Goal: Task Accomplishment & Management: Use online tool/utility

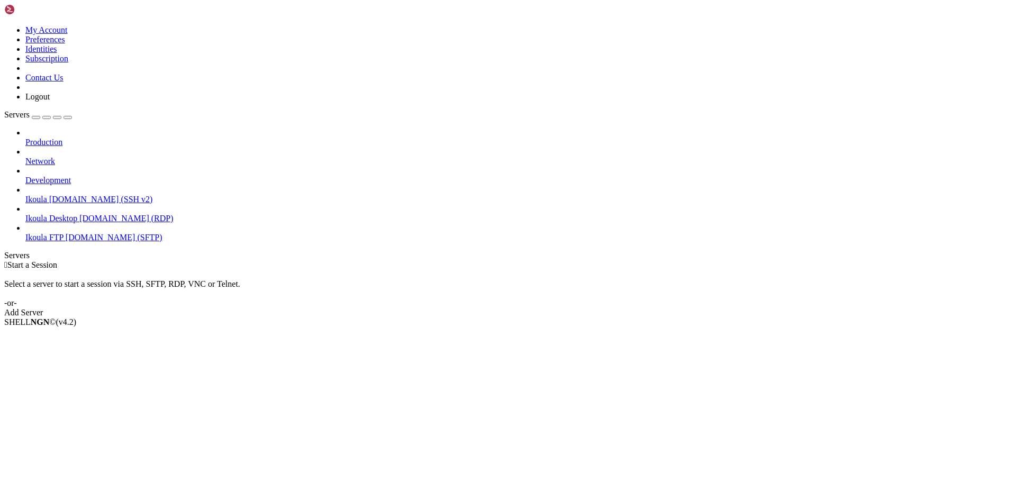
click at [52, 195] on span "[DOMAIN_NAME] (SSH v2)" at bounding box center [101, 199] width 104 height 9
click at [108, 336] on li "Connect" at bounding box center [73, 341] width 96 height 10
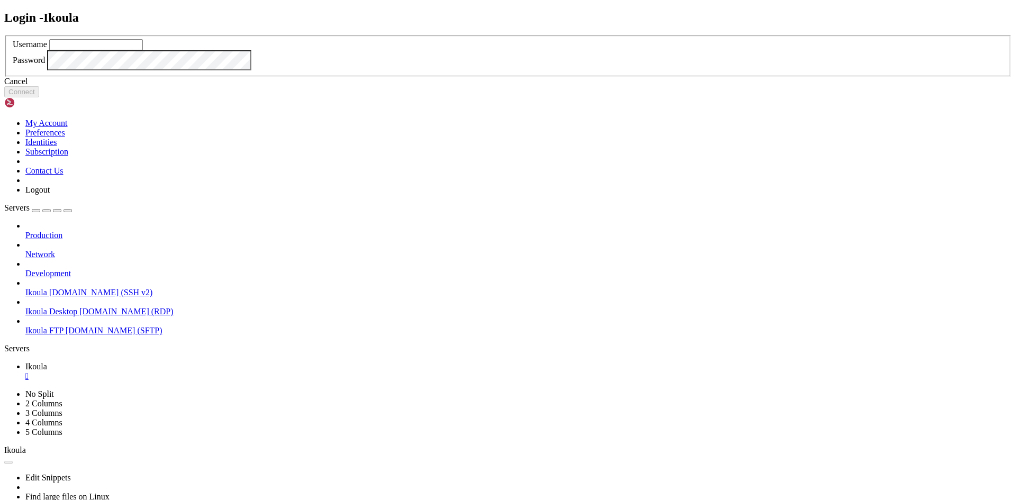
click at [143, 50] on input "text" at bounding box center [96, 44] width 94 height 11
type input "plb"
click button "Connect" at bounding box center [21, 91] width 35 height 11
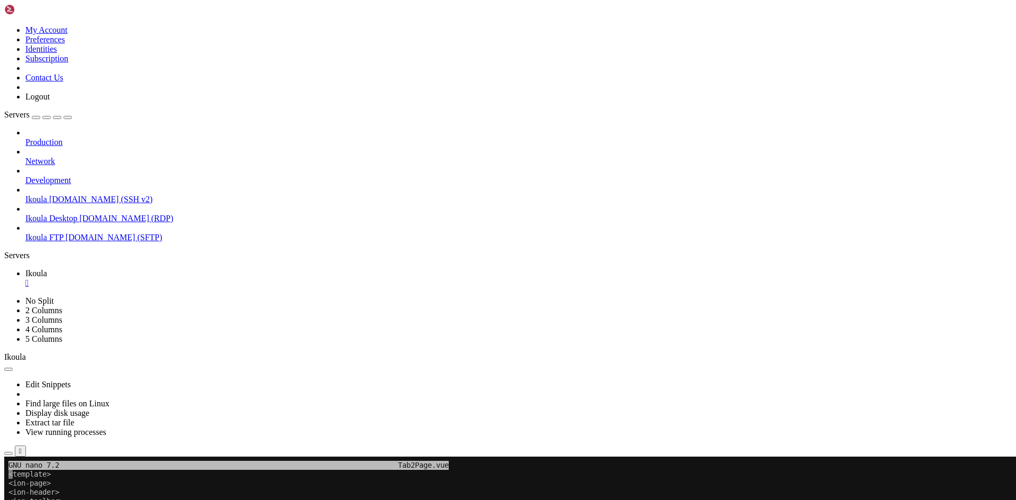
scroll to position [549, 0]
click at [47, 487] on button "Reconnect" at bounding box center [25, 492] width 42 height 11
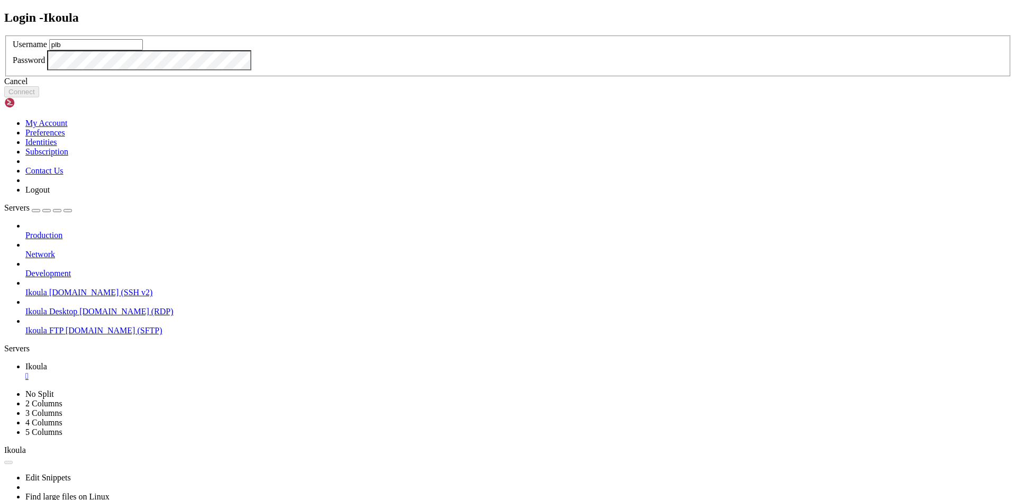
type input "plb"
click button "Connect" at bounding box center [21, 91] width 35 height 11
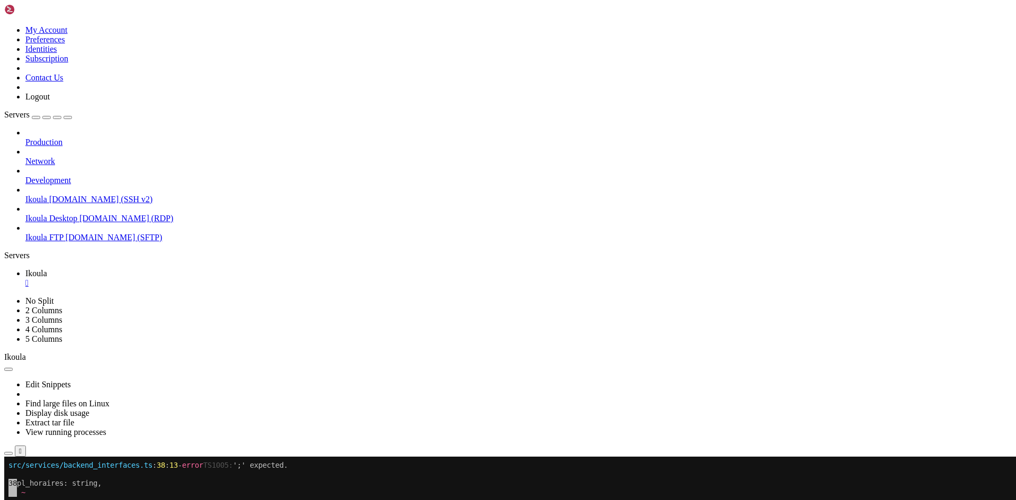
scroll to position [4527, 0]
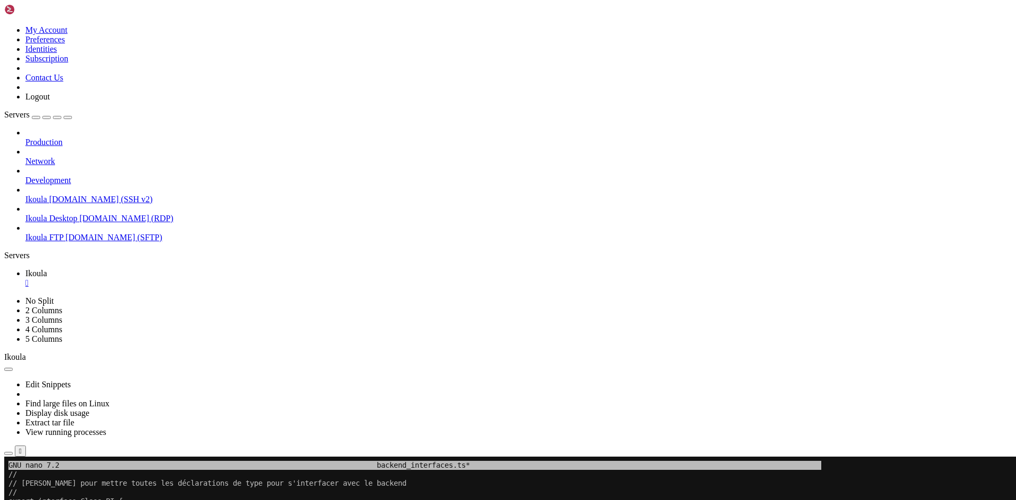
scroll to position [4582, 0]
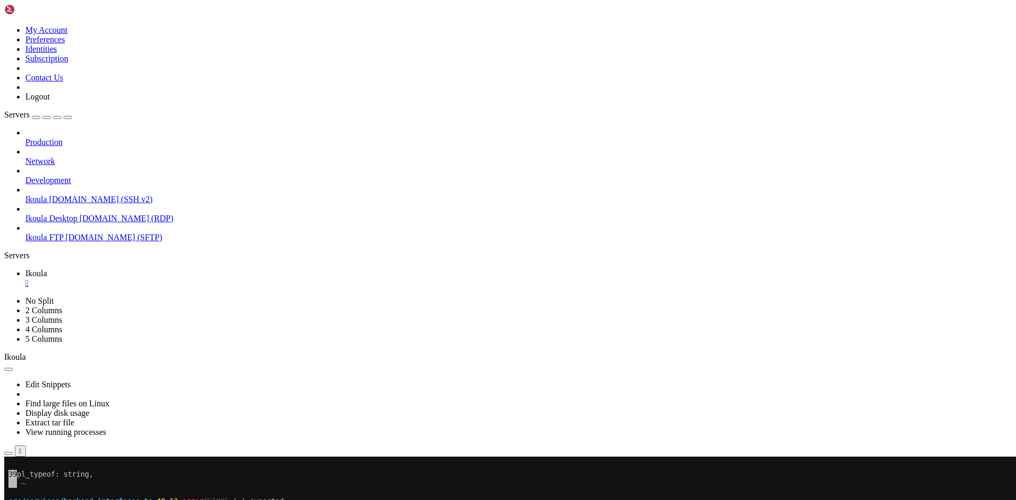
drag, startPoint x: 129, startPoint y: 566, endPoint x: 136, endPoint y: 568, distance: 7.1
click at [49, 233] on span "Ikoula FTP" at bounding box center [44, 237] width 38 height 9
click at [53, 500] on span "Connect" at bounding box center [39, 507] width 28 height 9
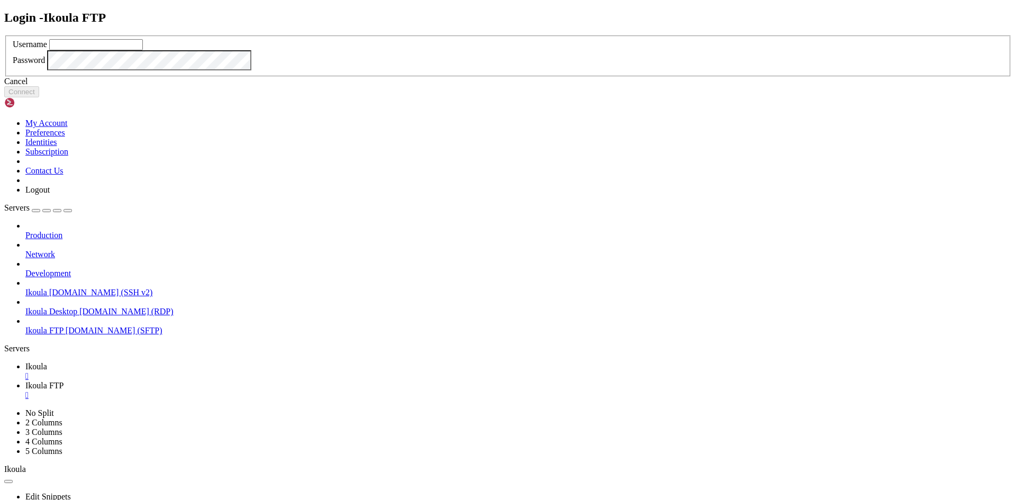
click at [143, 50] on input "text" at bounding box center [96, 44] width 94 height 11
type input "plb"
click button "Connect" at bounding box center [21, 91] width 35 height 11
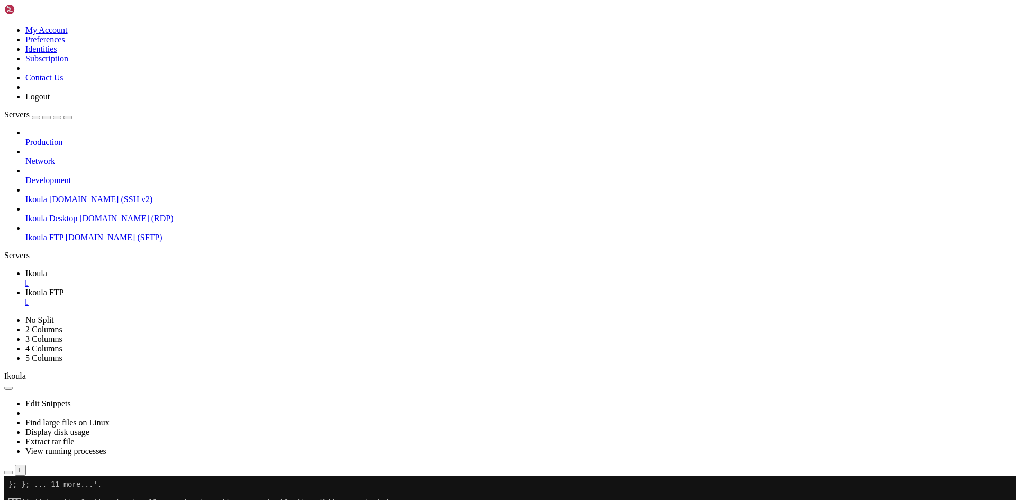
type input "/home/plb/advisor/src/views"
click at [47, 269] on span "Ikoula" at bounding box center [36, 273] width 22 height 9
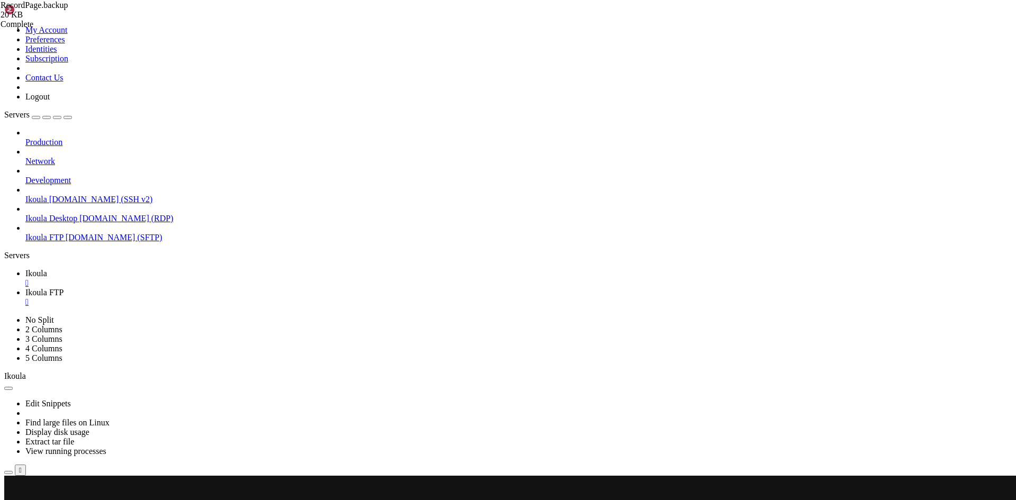
scroll to position [11097, 0]
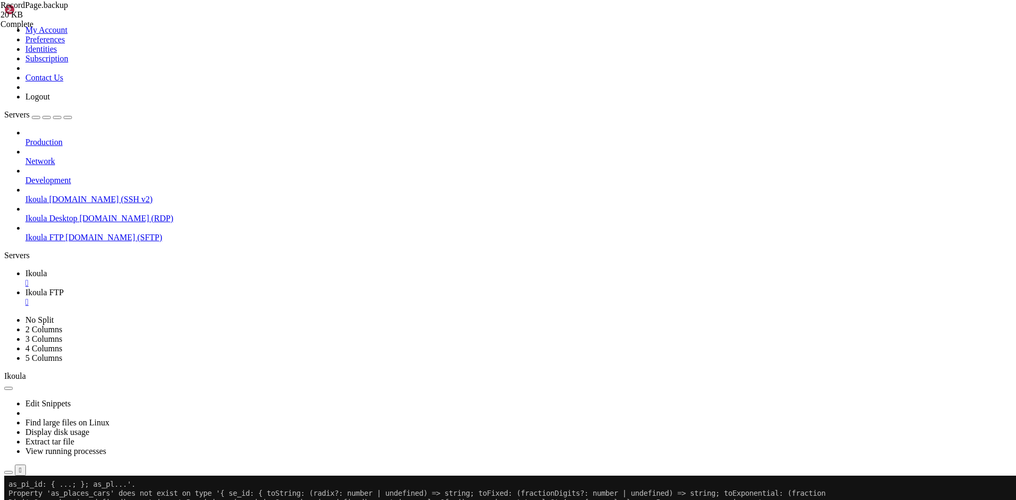
scroll to position [10515, 0]
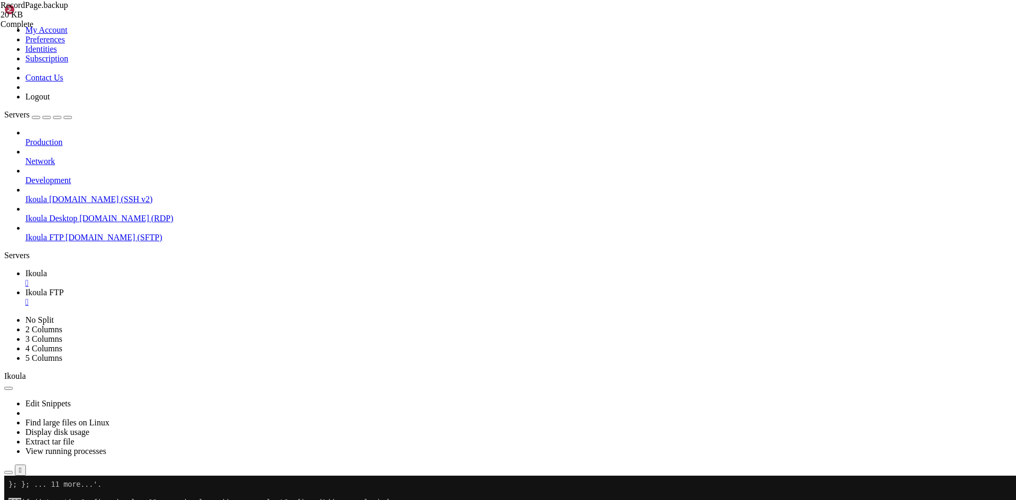
scroll to position [13023, 0]
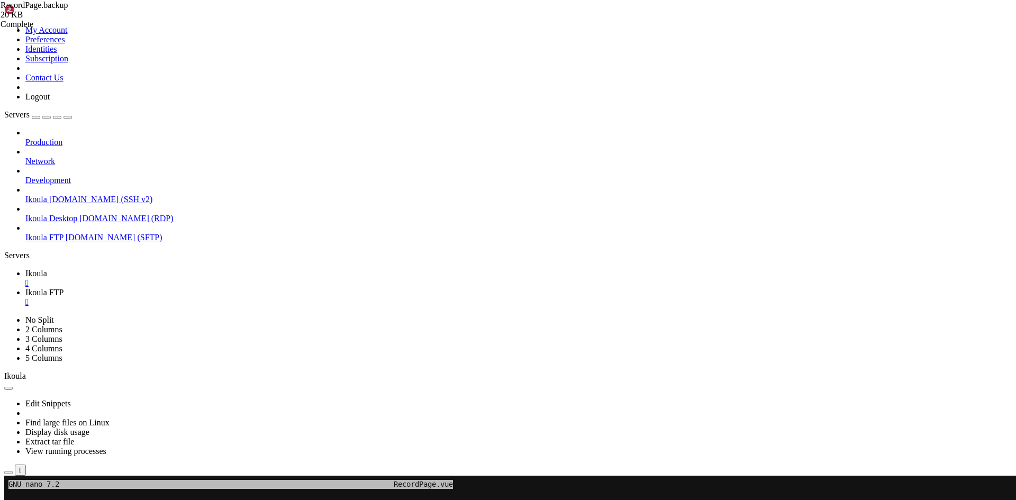
scroll to position [14913, 0]
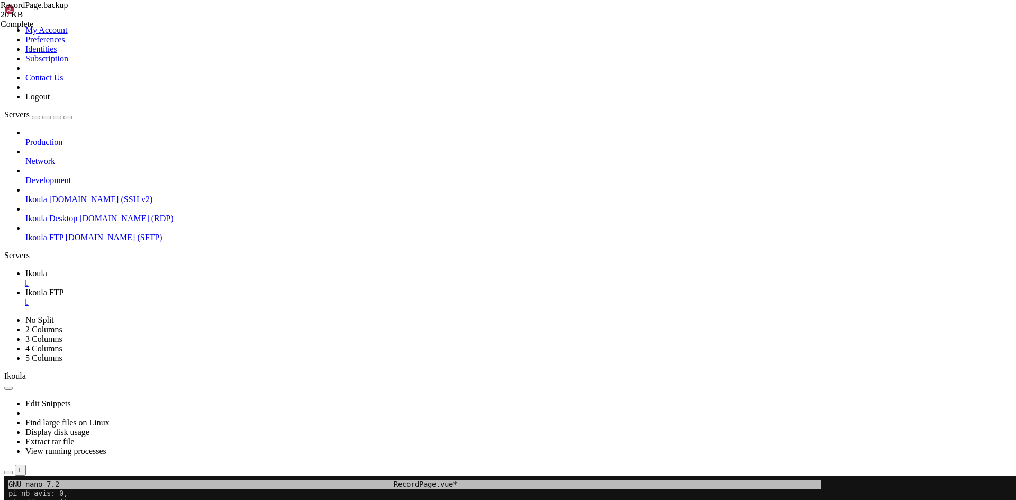
scroll to position [5, 1]
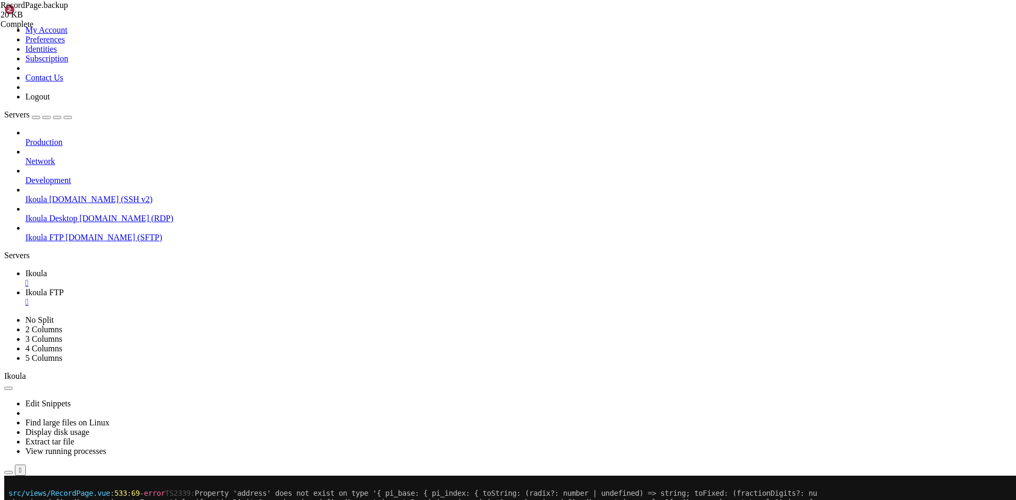
scroll to position [14913, 0]
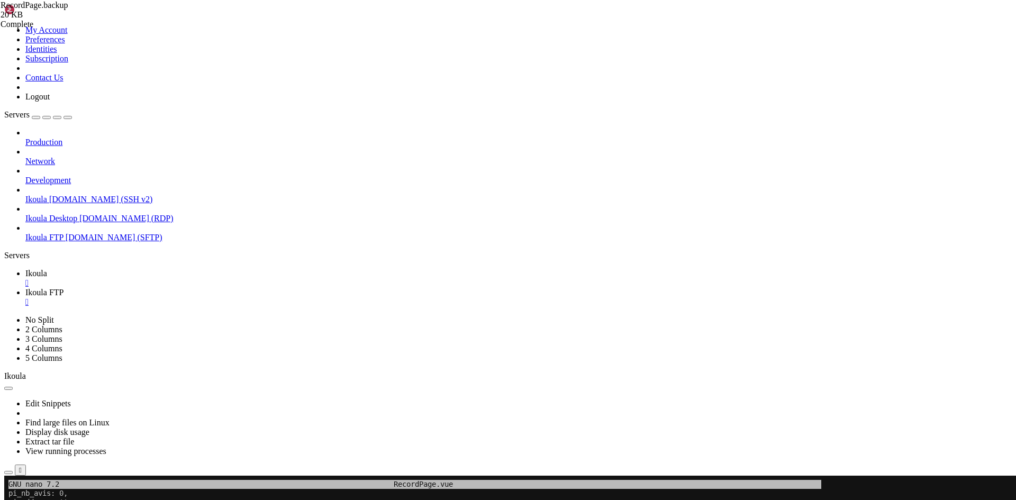
drag, startPoint x: 148, startPoint y: 832, endPoint x: 152, endPoint y: 799, distance: 33.6
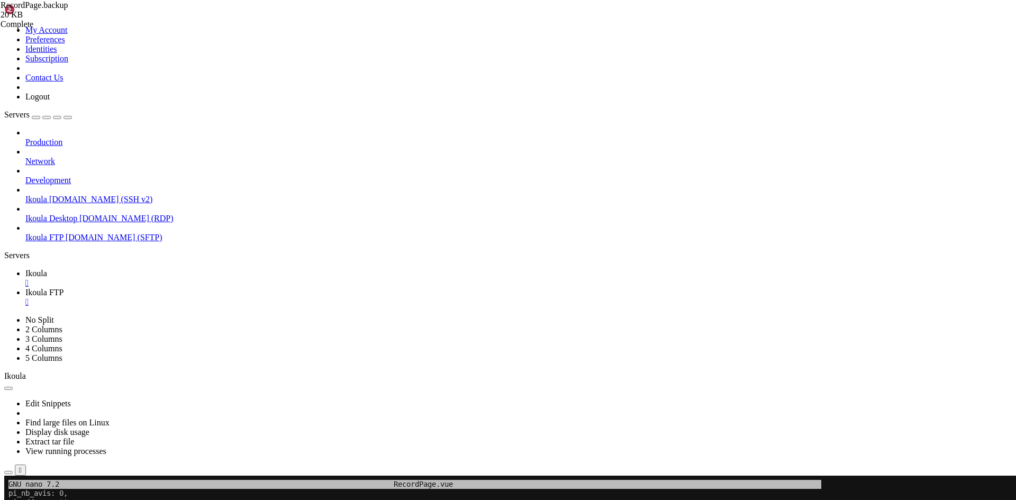
click at [64, 288] on span "Ikoula FTP" at bounding box center [44, 292] width 38 height 9
click at [47, 269] on span "Ikoula" at bounding box center [36, 273] width 22 height 9
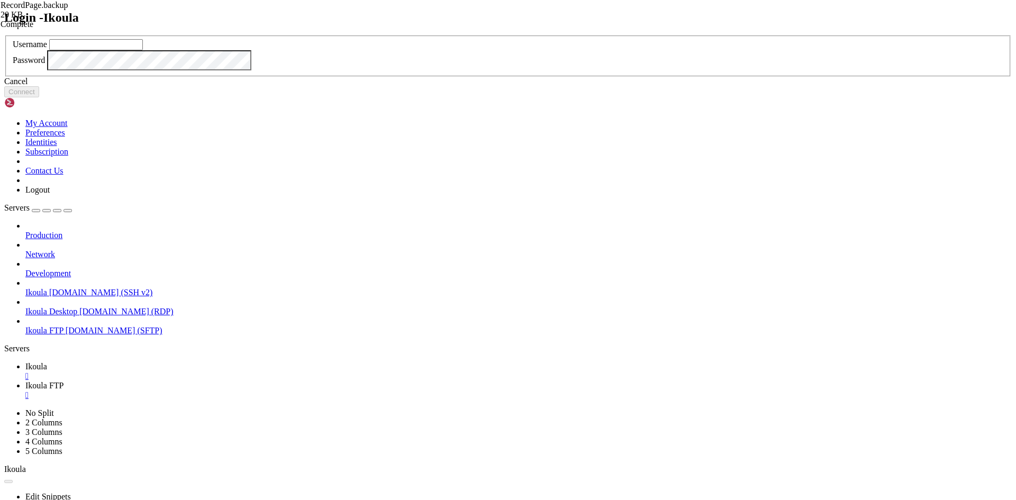
click at [143, 50] on input "text" at bounding box center [96, 44] width 94 height 11
type input "plb"
click button "Connect" at bounding box center [21, 91] width 35 height 11
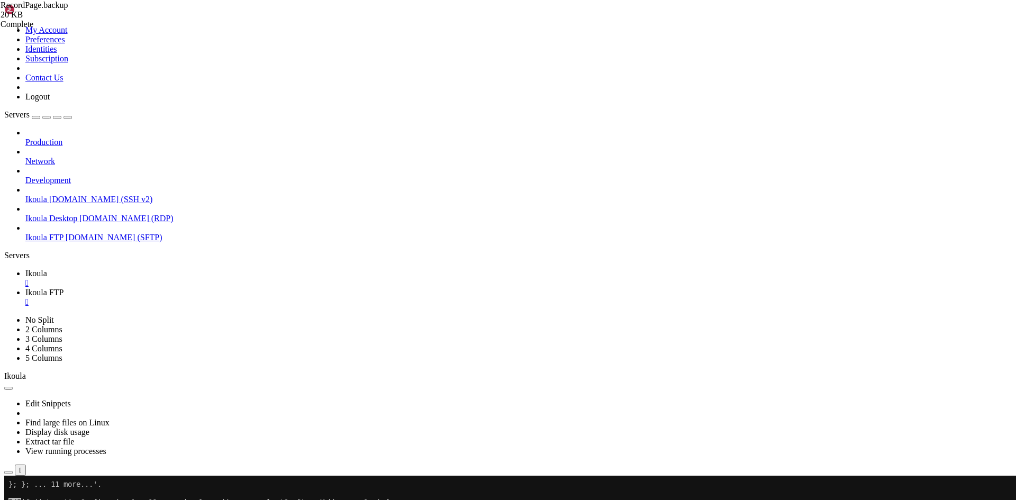
scroll to position [16704, 0]
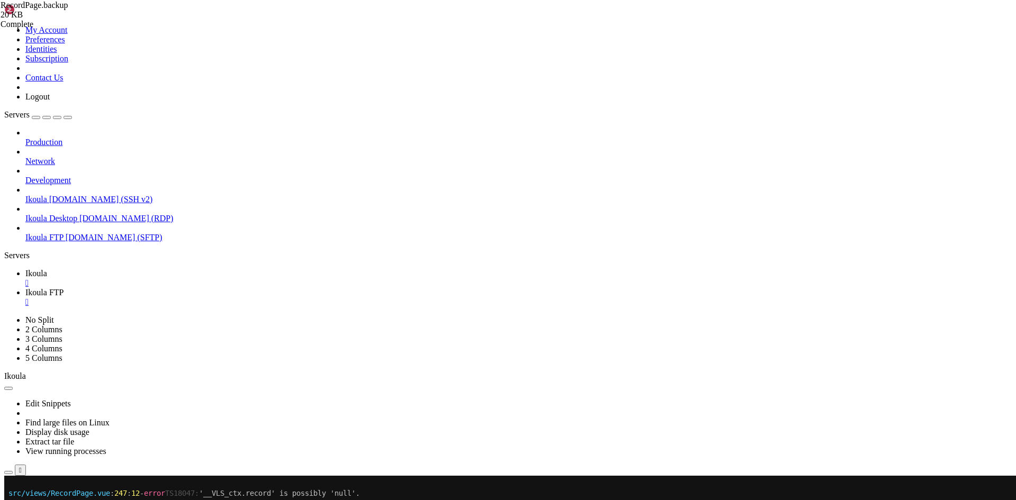
scroll to position [21438, 0]
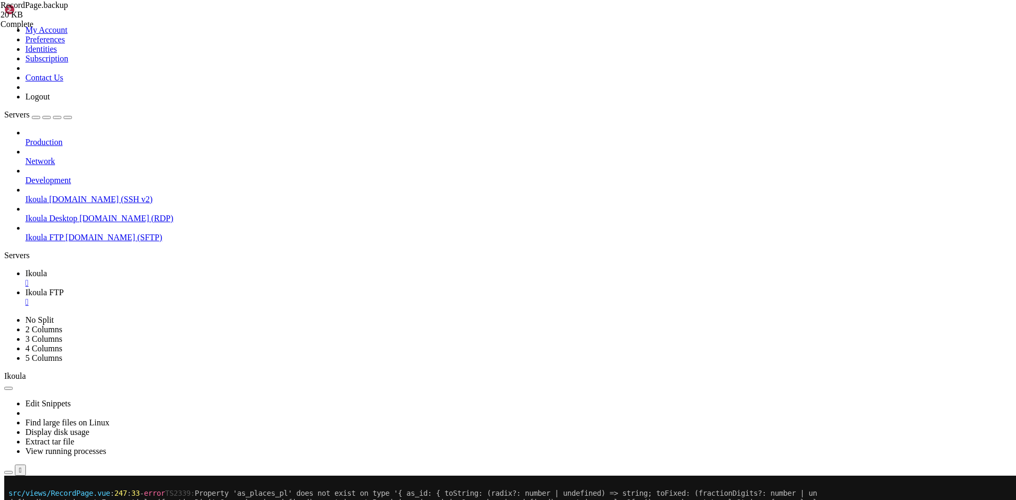
click at [64, 288] on span "Ikoula FTP" at bounding box center [44, 292] width 38 height 9
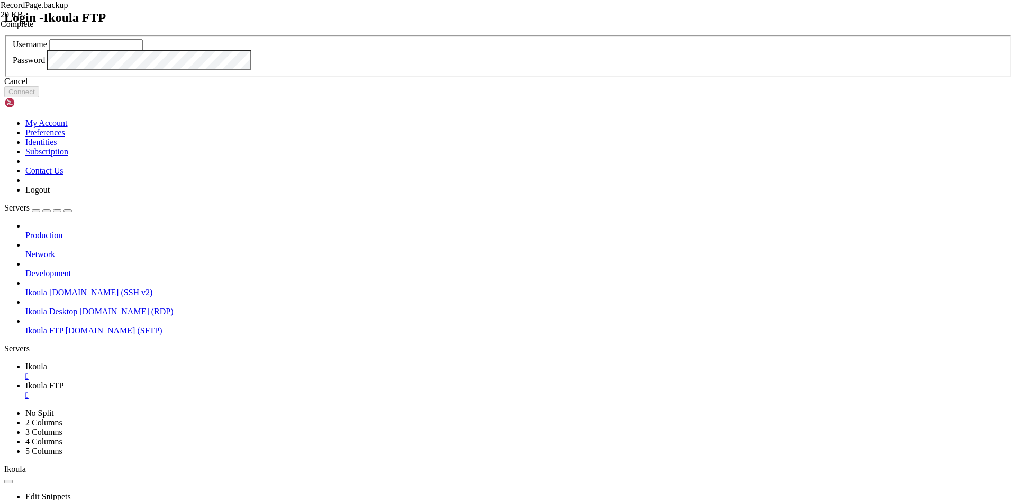
click at [143, 50] on input "text" at bounding box center [96, 44] width 94 height 11
type input "plb"
click button "Connect" at bounding box center [21, 91] width 35 height 11
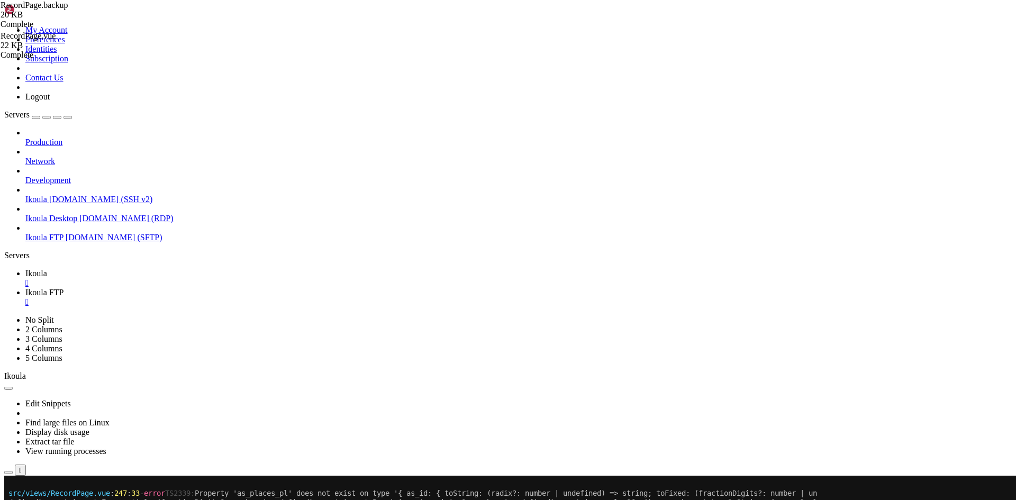
type input "/home/plb/advisor/src/services"
click at [47, 269] on span "Ikoula" at bounding box center [36, 273] width 22 height 9
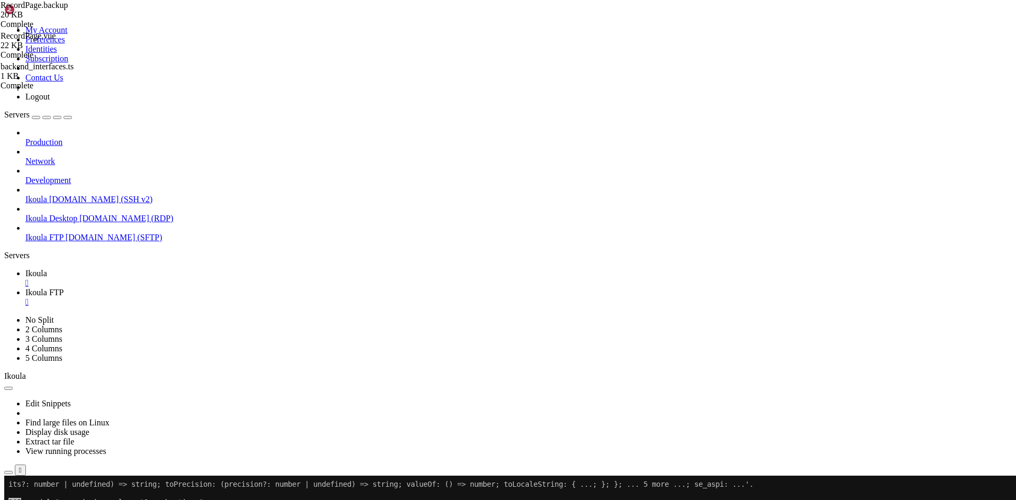
scroll to position [21699, 0]
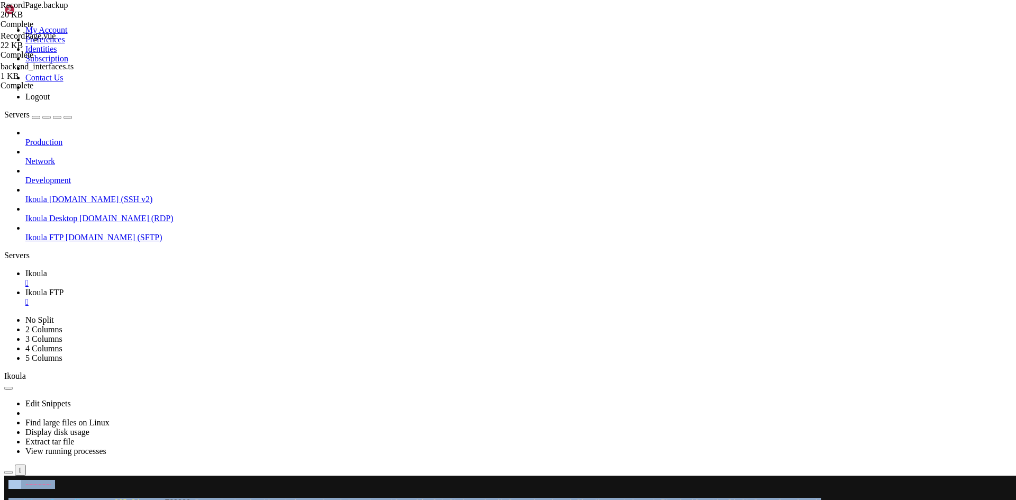
drag, startPoint x: 7, startPoint y: 692, endPoint x: 263, endPoint y: 739, distance: 259.5
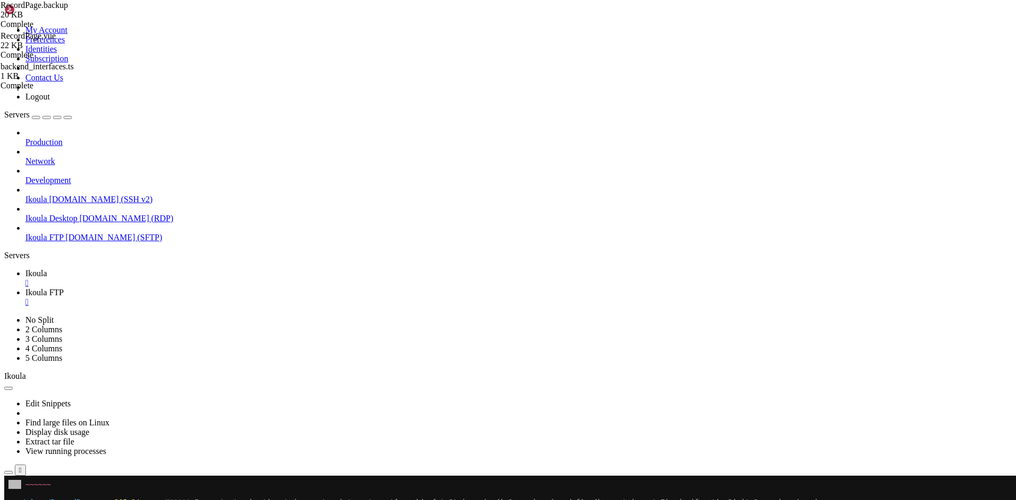
drag, startPoint x: 8, startPoint y: 691, endPoint x: 256, endPoint y: 782, distance: 264.5
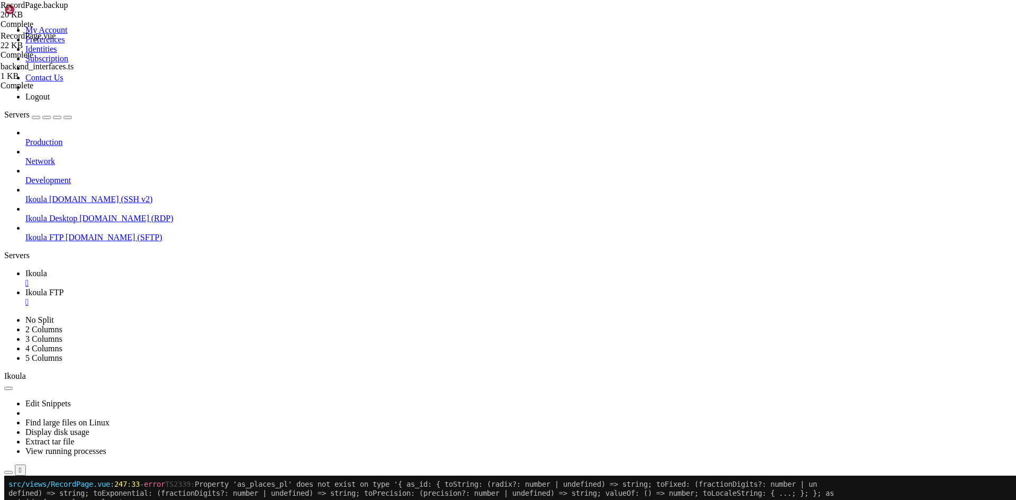
scroll to position [22617, 0]
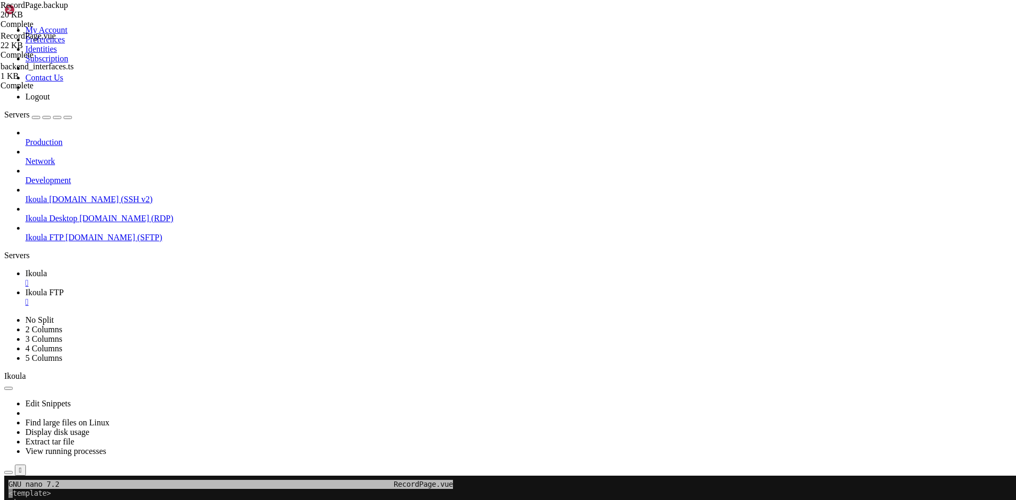
scroll to position [23598, 0]
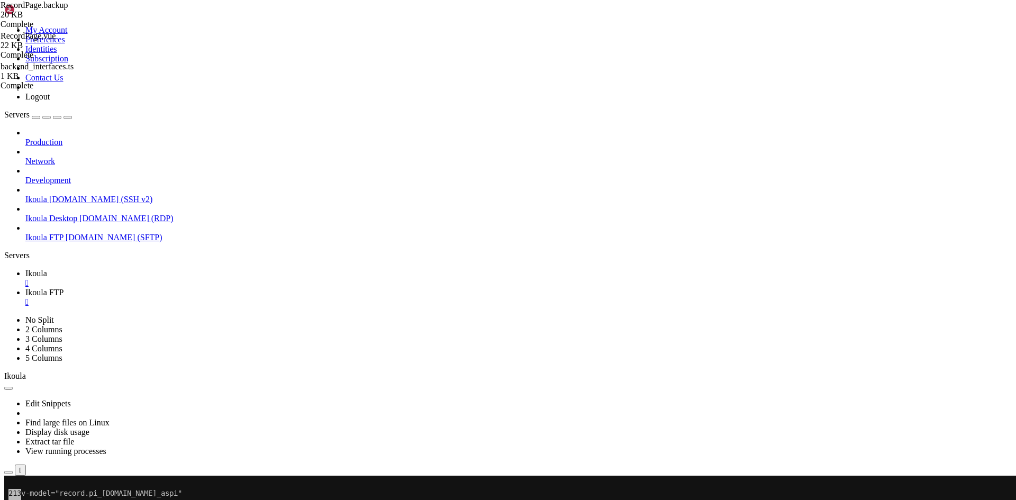
scroll to position [27189, 0]
